Goal: Transaction & Acquisition: Purchase product/service

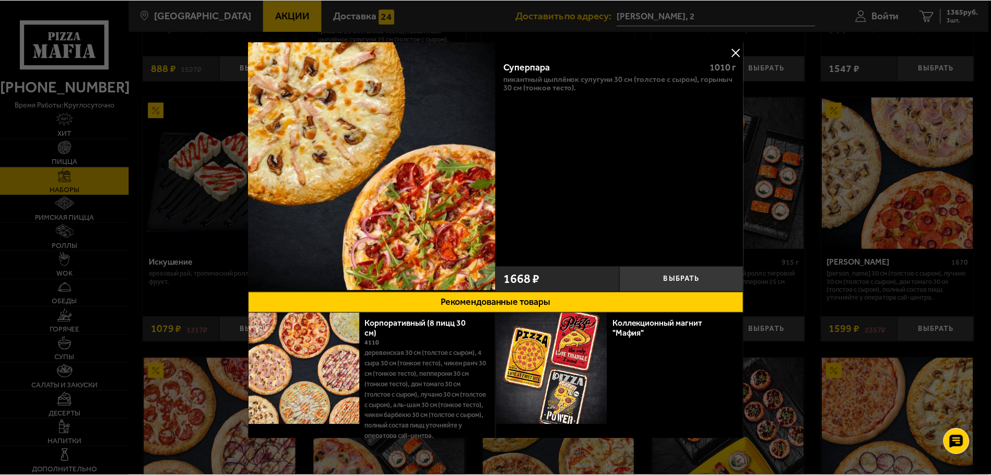
scroll to position [522, 0]
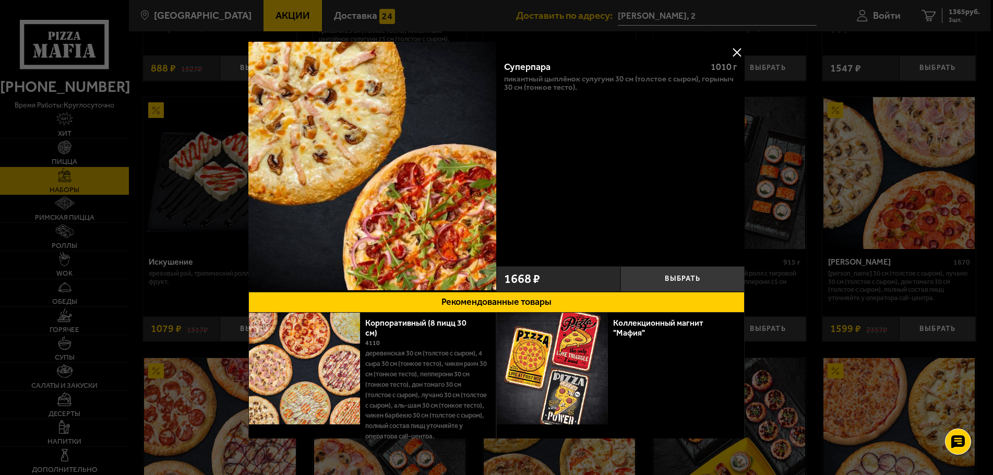
click at [734, 50] on button at bounding box center [737, 52] width 16 height 16
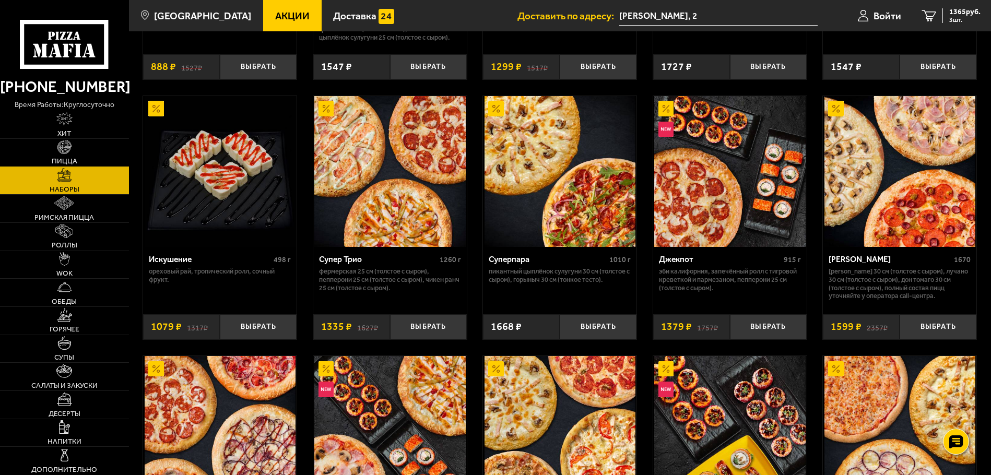
click at [61, 151] on img at bounding box center [64, 147] width 14 height 14
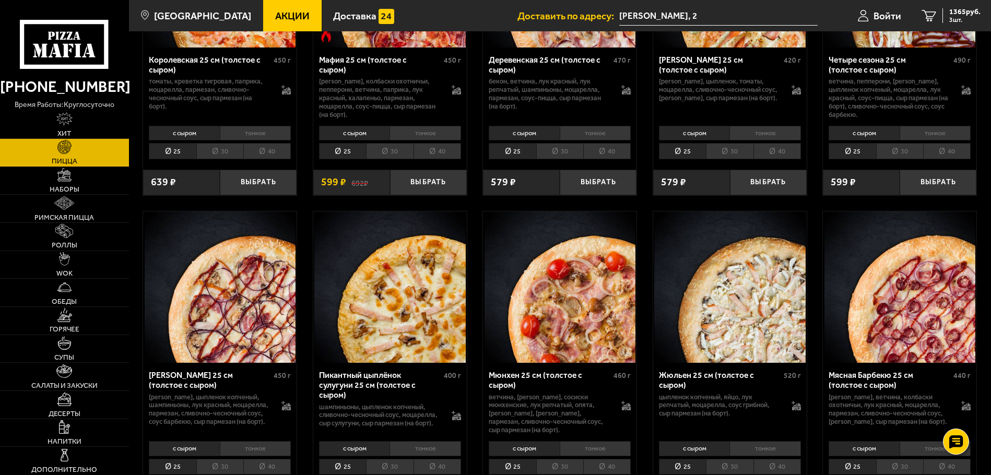
scroll to position [1566, 0]
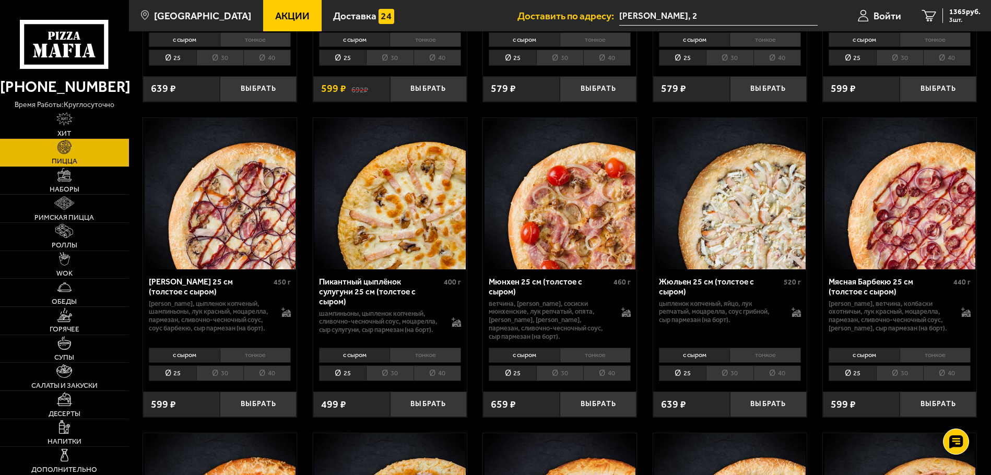
click at [412, 200] on img at bounding box center [389, 193] width 151 height 151
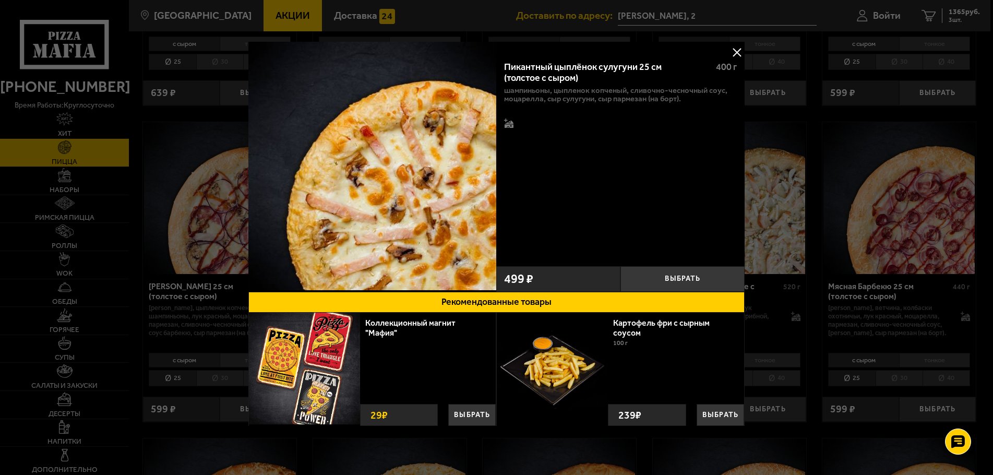
click at [729, 52] on button at bounding box center [737, 52] width 16 height 16
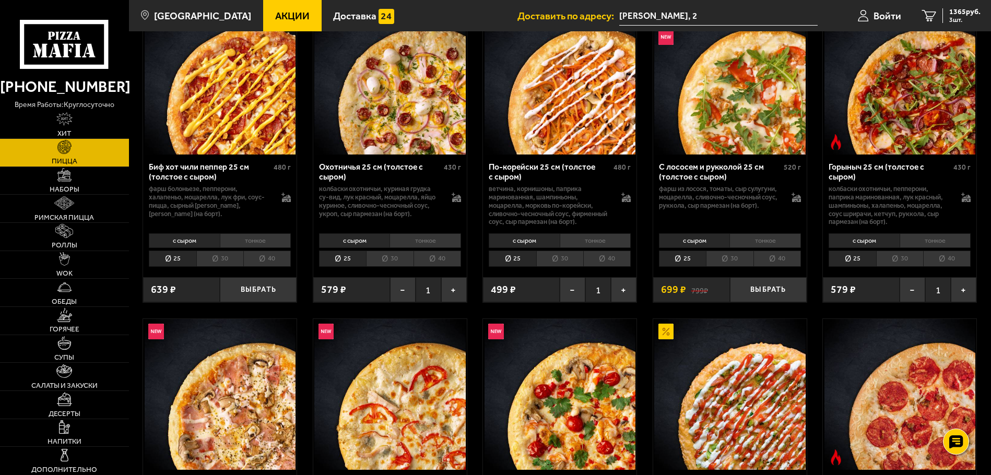
scroll to position [130, 0]
